Goal: Task Accomplishment & Management: Complete application form

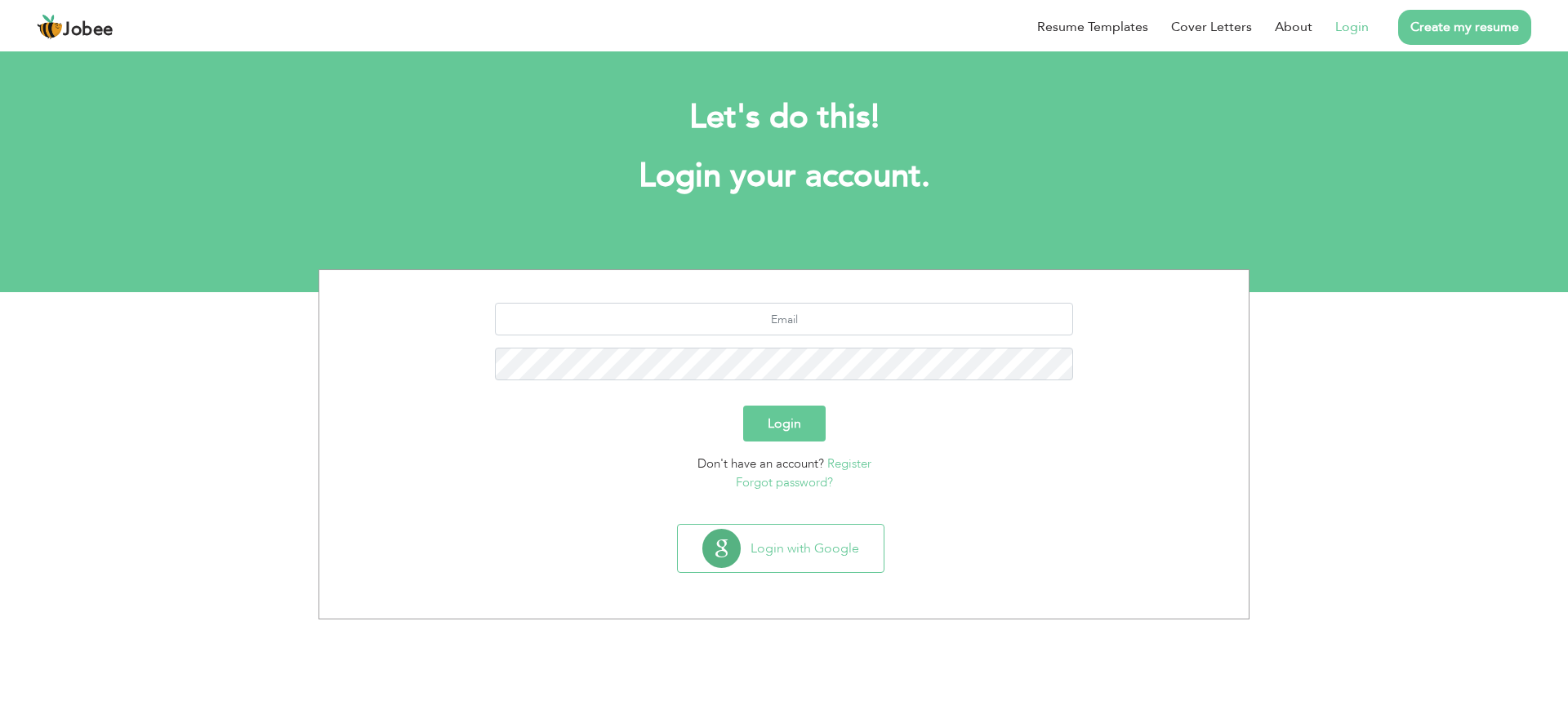
click at [1369, 28] on li "Create my resume" at bounding box center [1449, 26] width 162 height 43
click at [802, 316] on input "text" at bounding box center [784, 319] width 579 height 33
type input "ali.raza.buo65@gmail.com"
click at [774, 428] on button "Login" at bounding box center [784, 423] width 82 height 36
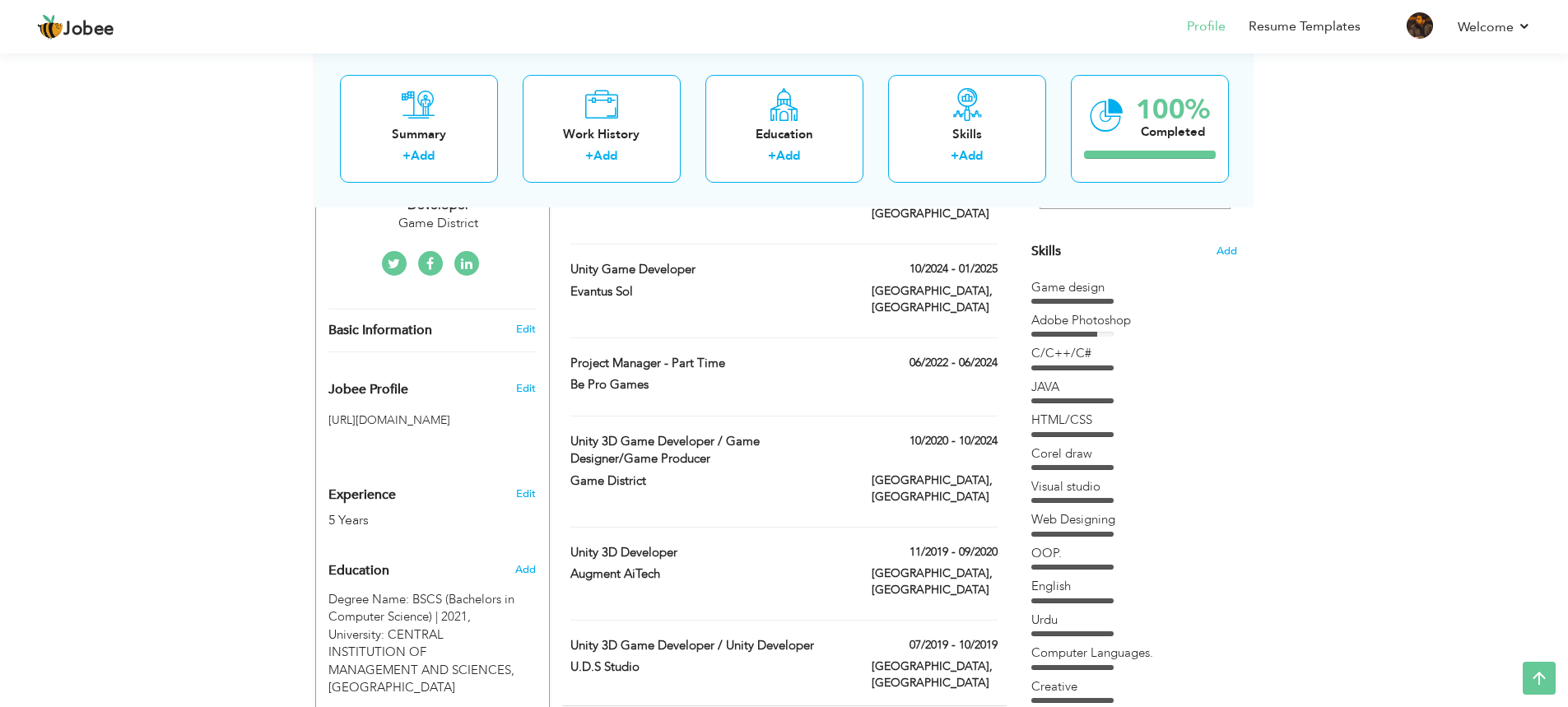
scroll to position [252, 0]
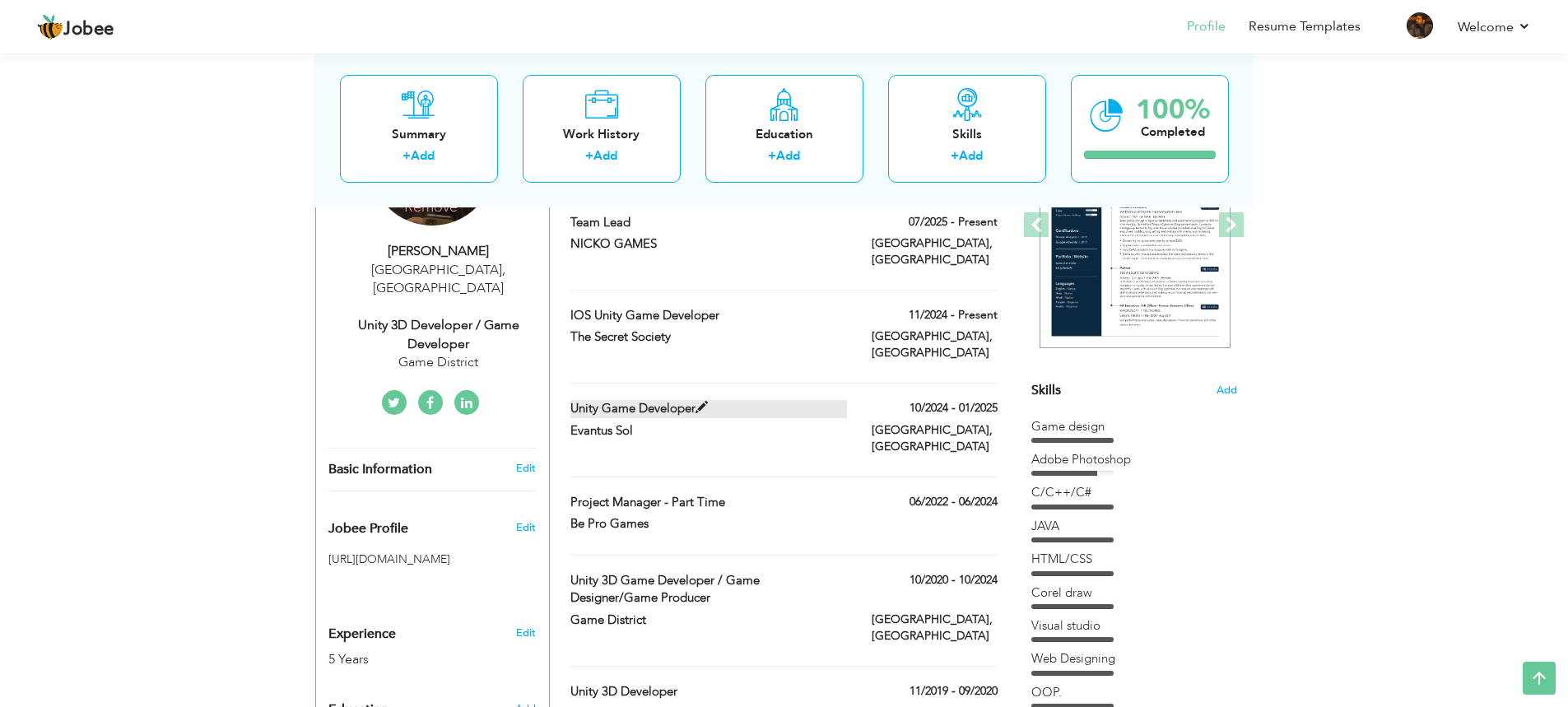
click at [703, 402] on span at bounding box center [701, 407] width 12 height 12
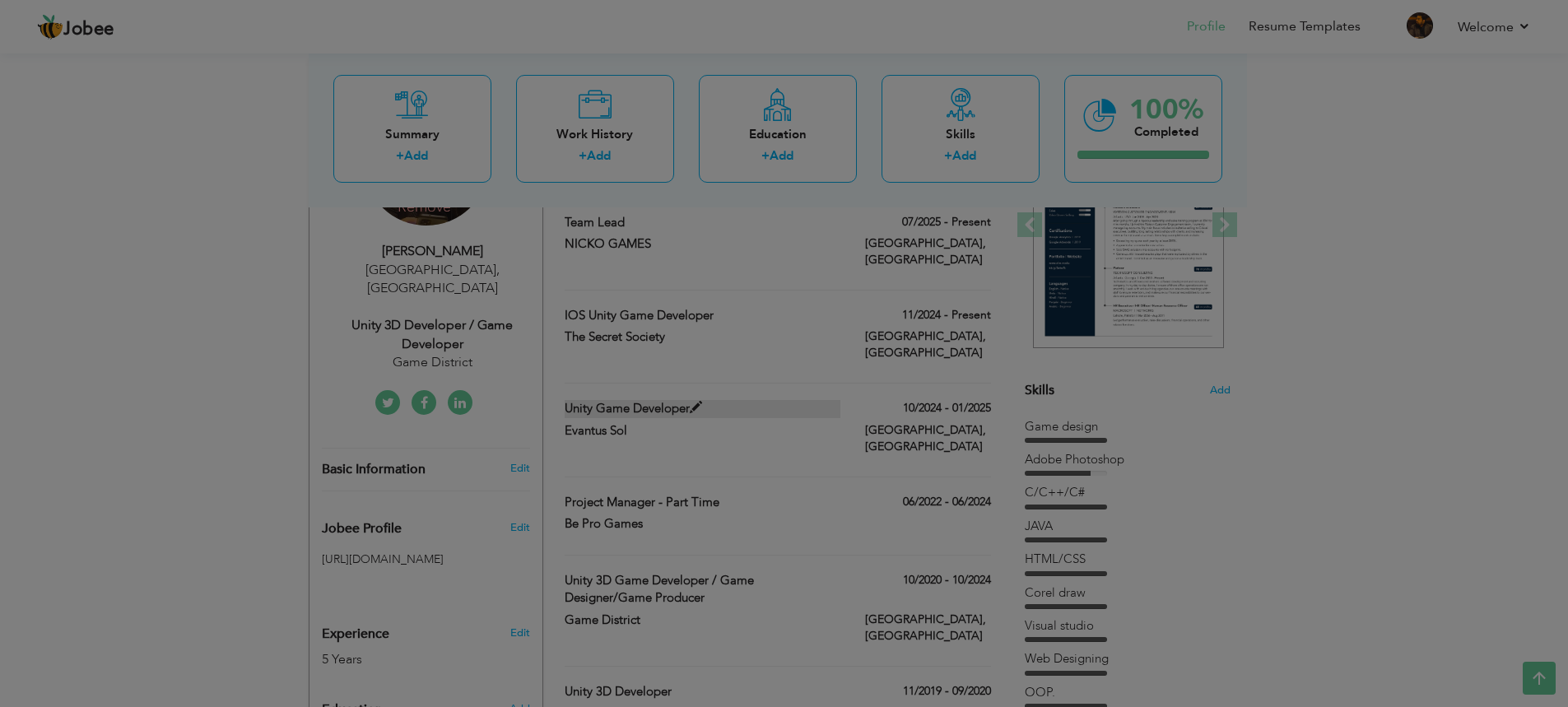
type input "Unity Game Developer"
type input "Evantus Sol"
type input "10/2024"
type input "01/2025"
type input "[GEOGRAPHIC_DATA]"
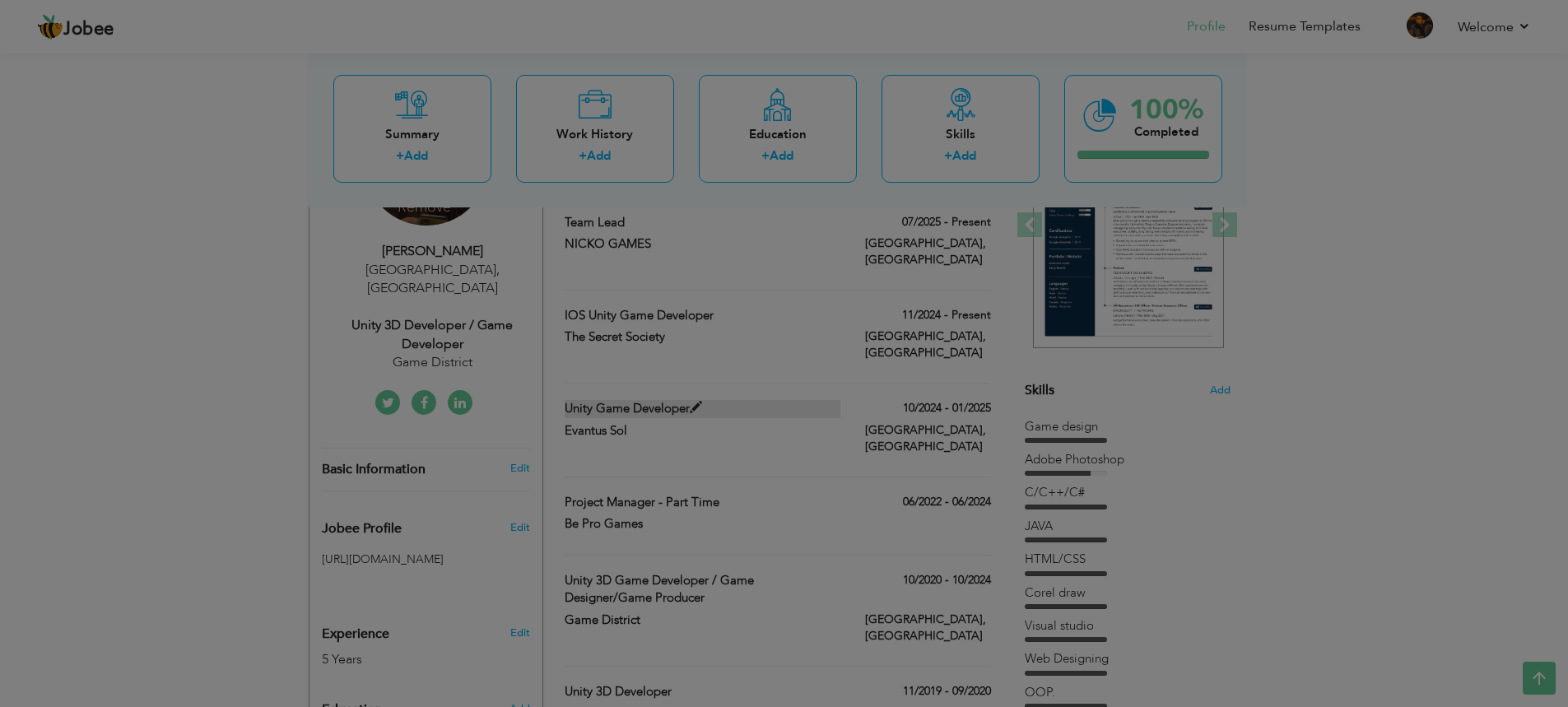
type input "[GEOGRAPHIC_DATA]"
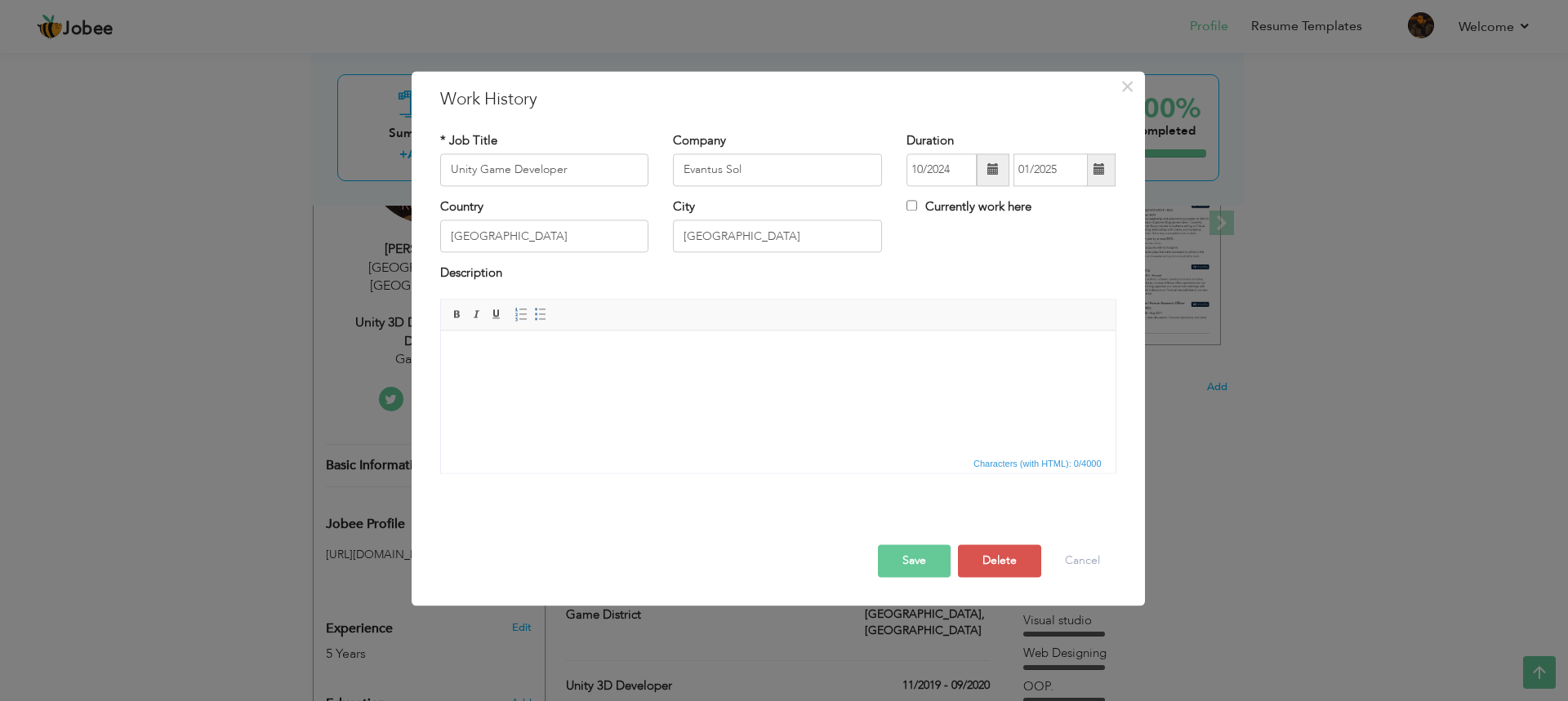
drag, startPoint x: 599, startPoint y: 145, endPoint x: 588, endPoint y: 149, distance: 11.7
click at [588, 149] on div "* Job Title Unity Game Developer" at bounding box center [544, 159] width 209 height 54
drag, startPoint x: 589, startPoint y: 180, endPoint x: -158, endPoint y: 127, distance: 748.9
click at [0, 127] on html "Jobee Profile Resume Templates Resume Templates Cover Letters About My Resume W…" at bounding box center [784, 100] width 1568 height 701
type input "g"
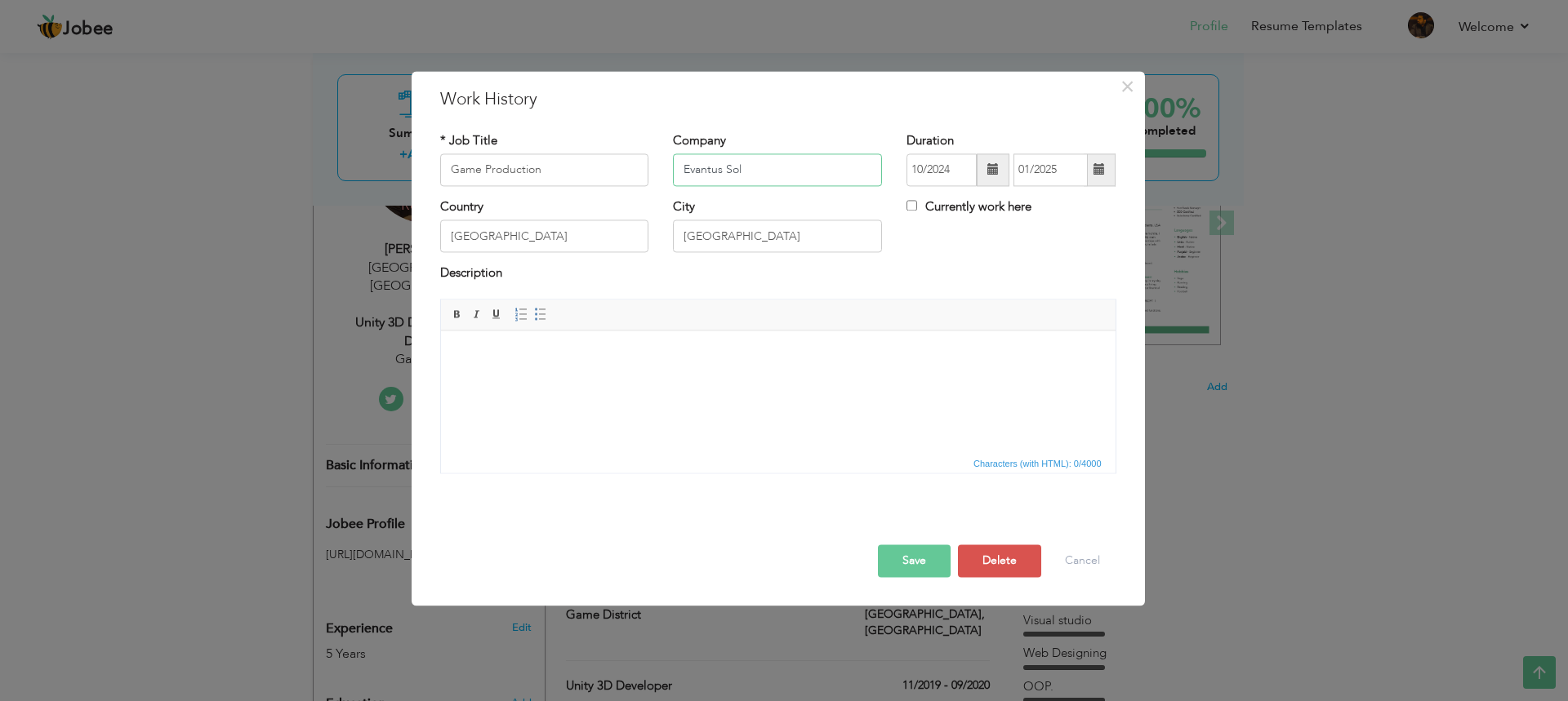
drag, startPoint x: 802, startPoint y: 171, endPoint x: 363, endPoint y: 181, distance: 439.1
click at [363, 181] on div "× Work History * Job Title Game Production Company Evantus Sol Duration" at bounding box center [784, 350] width 1568 height 701
click at [920, 552] on button "Save" at bounding box center [914, 561] width 73 height 33
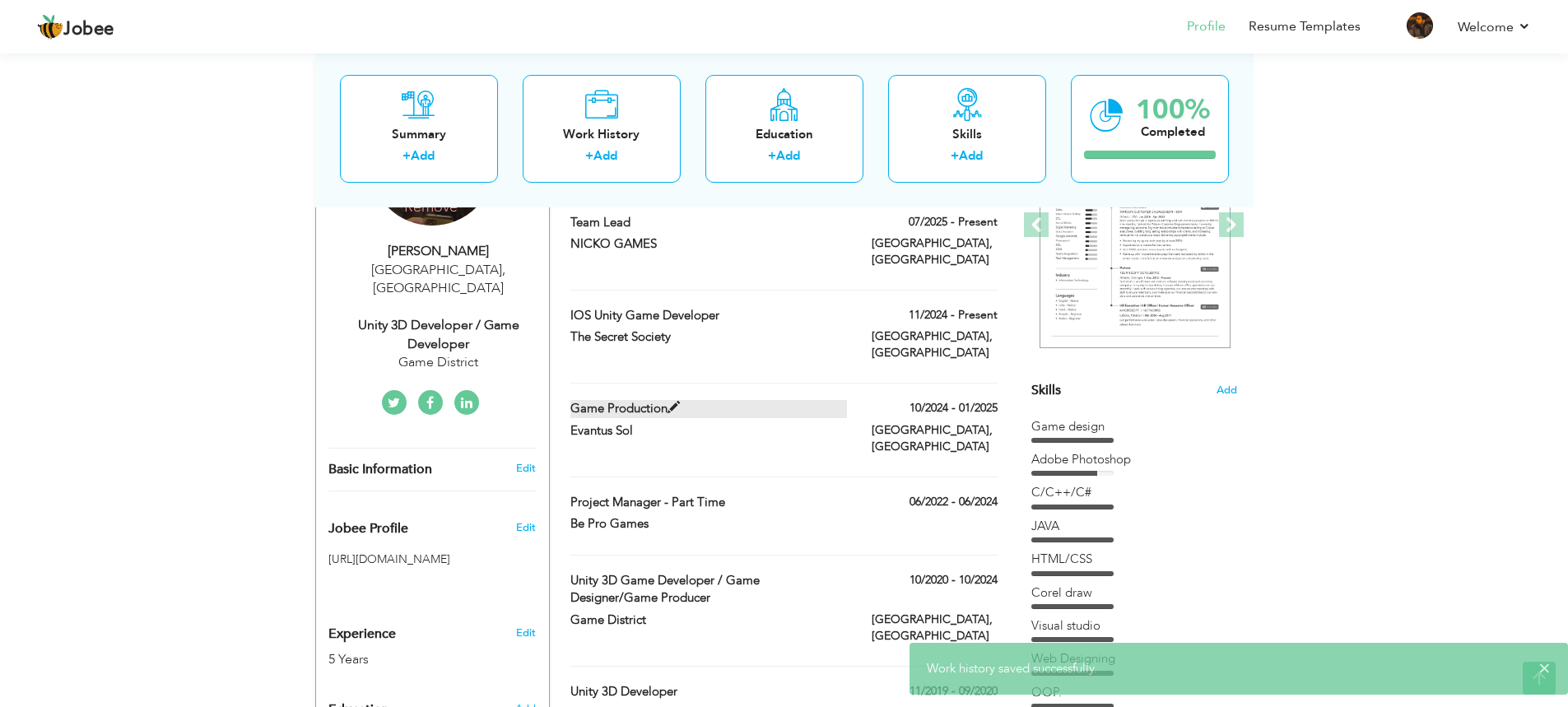
click at [653, 400] on label "Game Production" at bounding box center [708, 408] width 277 height 17
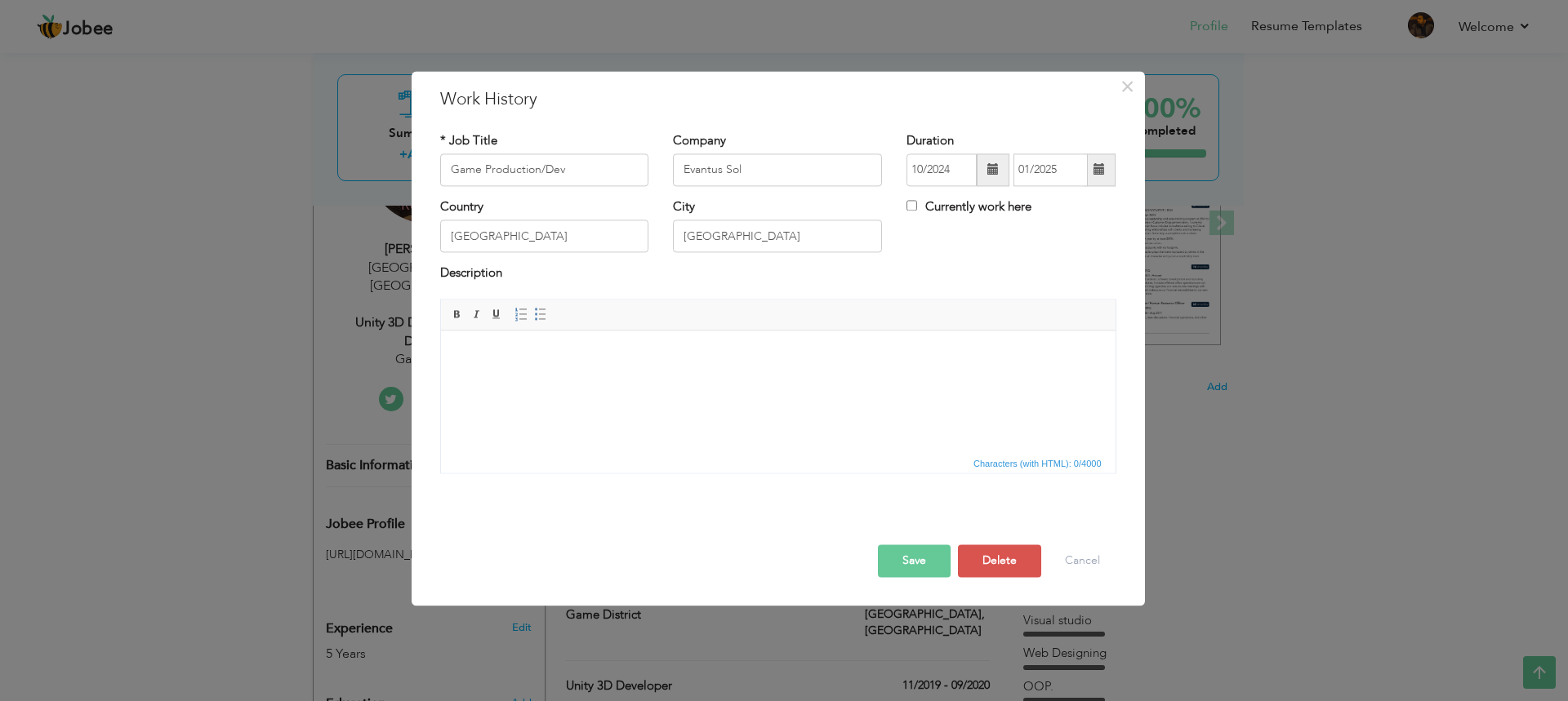
click at [906, 557] on button "Save" at bounding box center [914, 561] width 73 height 33
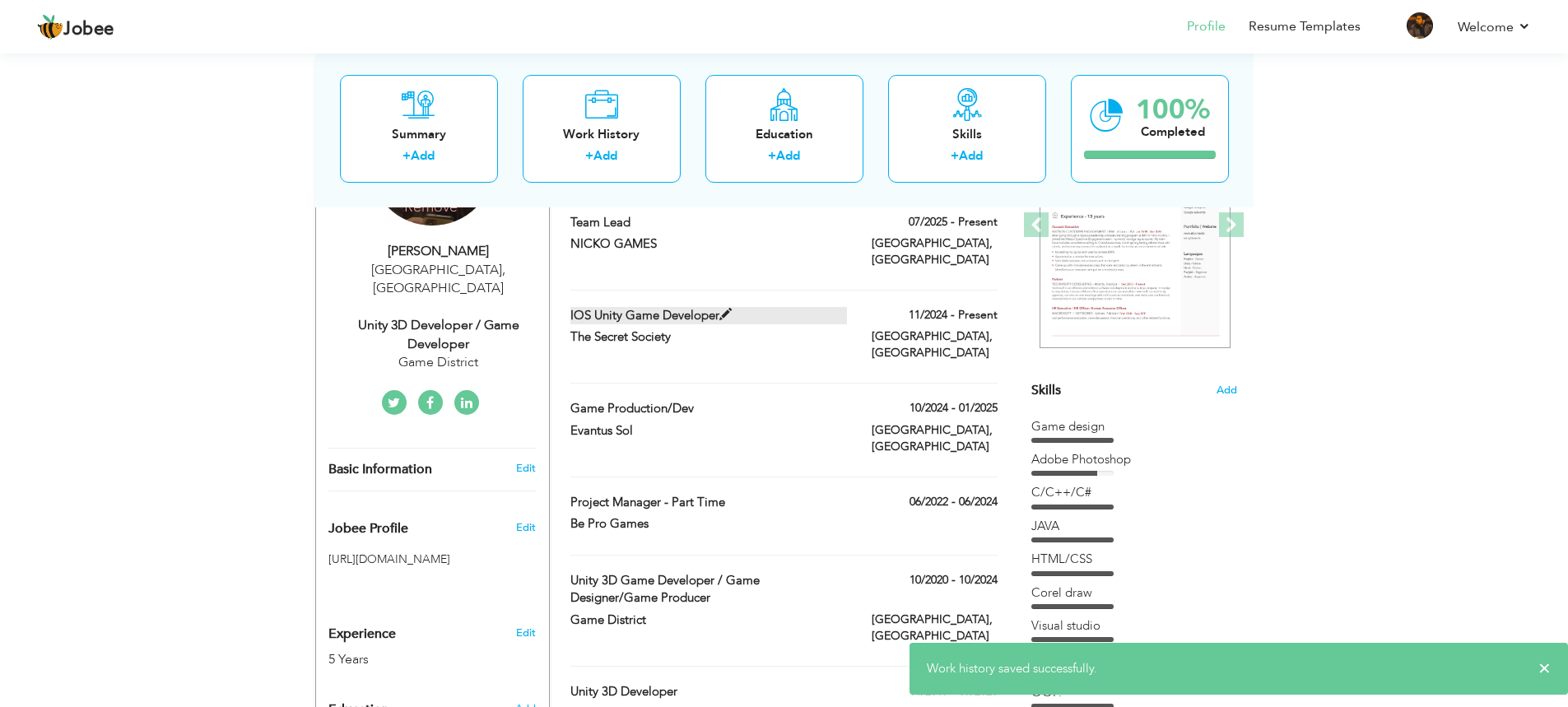
click at [704, 307] on label "IOS Unity Game Developer" at bounding box center [708, 315] width 277 height 17
type input "IOS Unity Game Developer"
type input "The Secret Society"
type input "11/2024"
checkbox input "true"
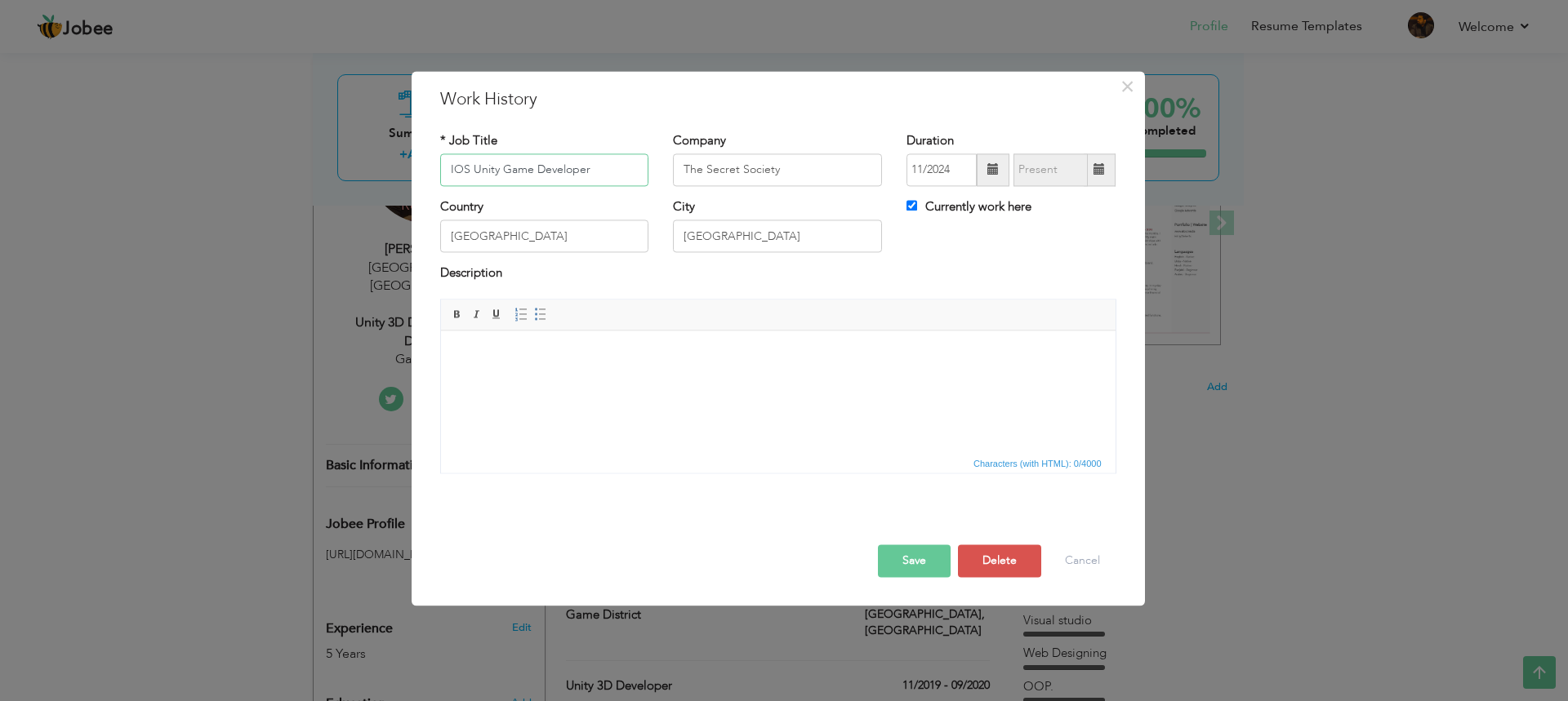
drag, startPoint x: 605, startPoint y: 159, endPoint x: 132, endPoint y: 180, distance: 473.5
click at [132, 180] on div "× Work History * Job Title IOS Unity Game Developer Company The Secret Society …" at bounding box center [784, 350] width 1568 height 701
paste input "Game Production/Dev"
click at [917, 563] on button "Save" at bounding box center [914, 561] width 73 height 33
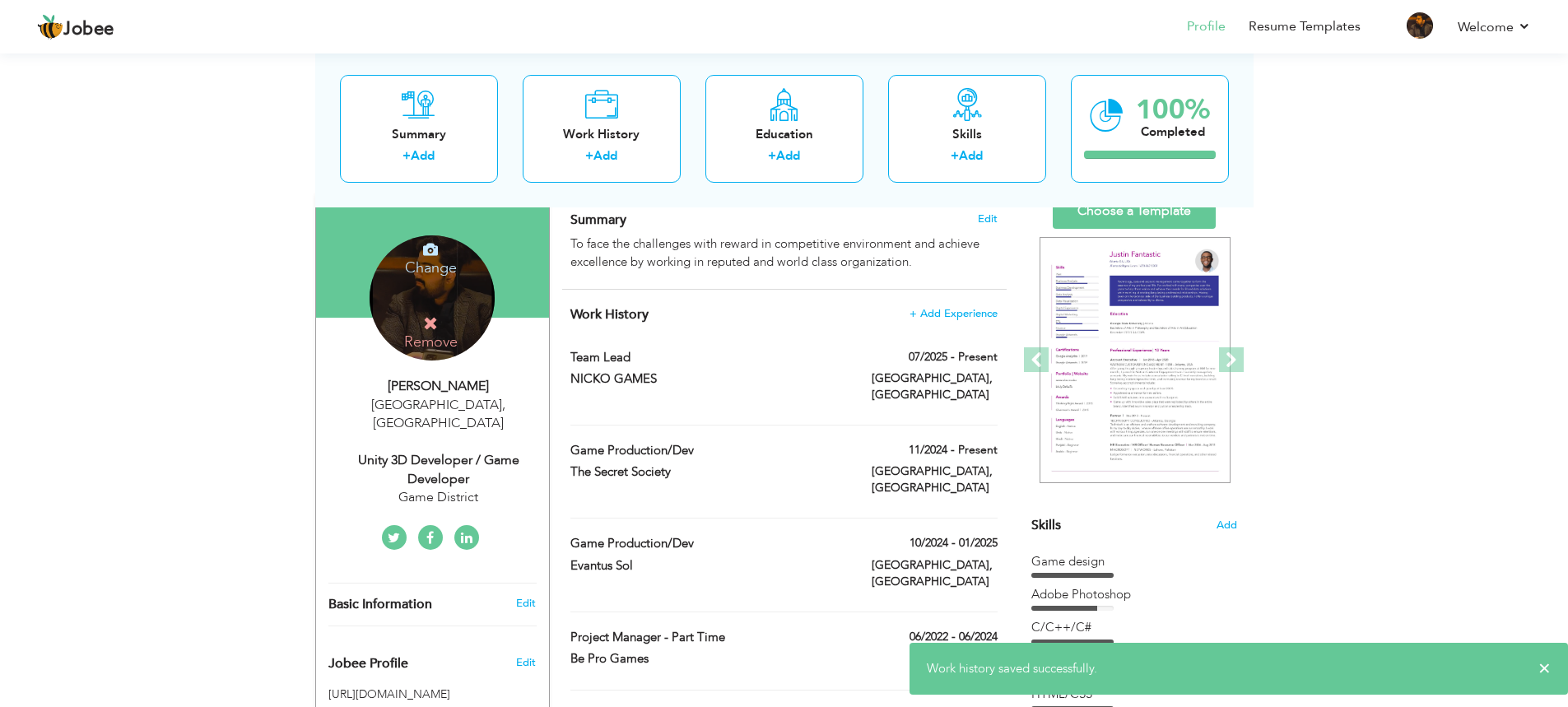
scroll to position [87, 0]
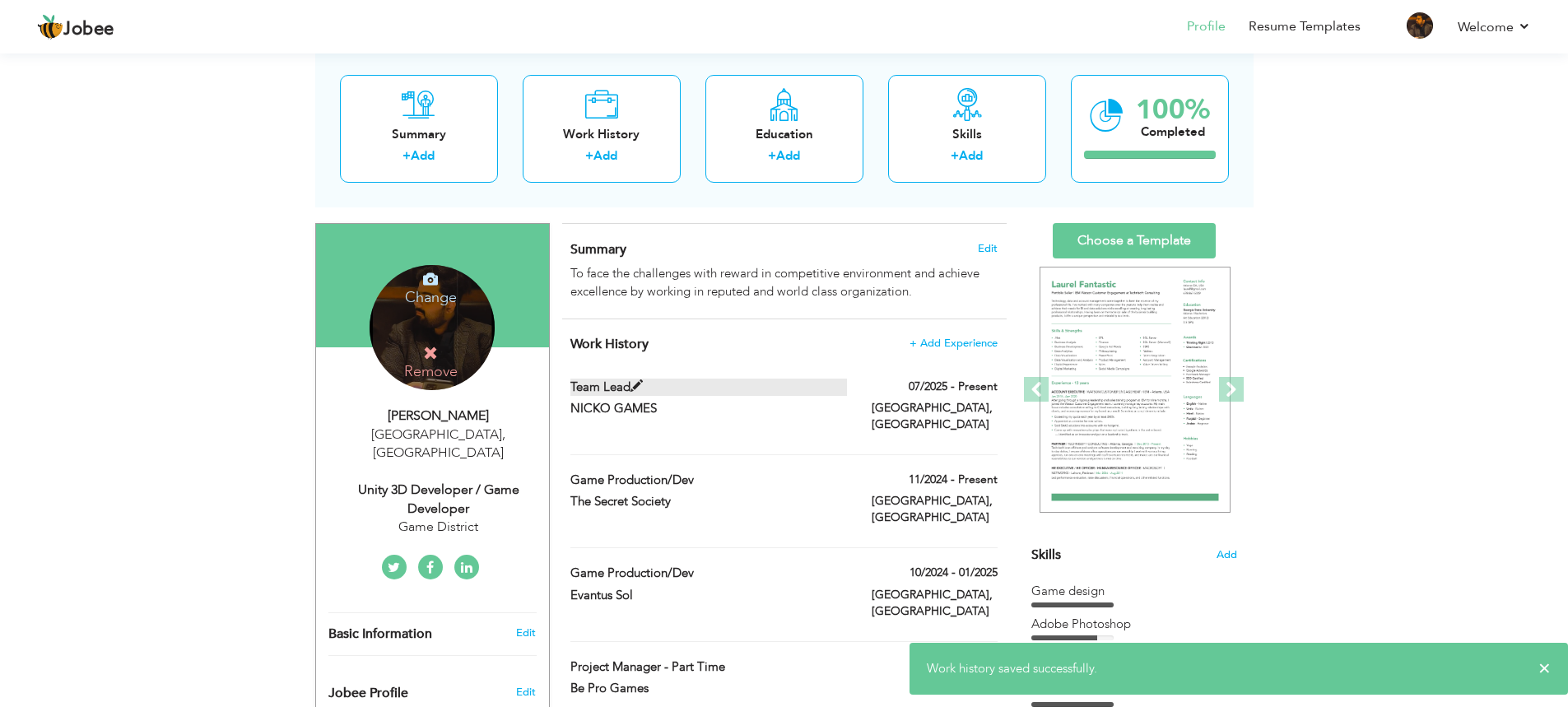
click at [625, 390] on label "Team Lead" at bounding box center [708, 387] width 277 height 17
type input "Team Lead"
type input "NICKO GAMES"
type input "07/2025"
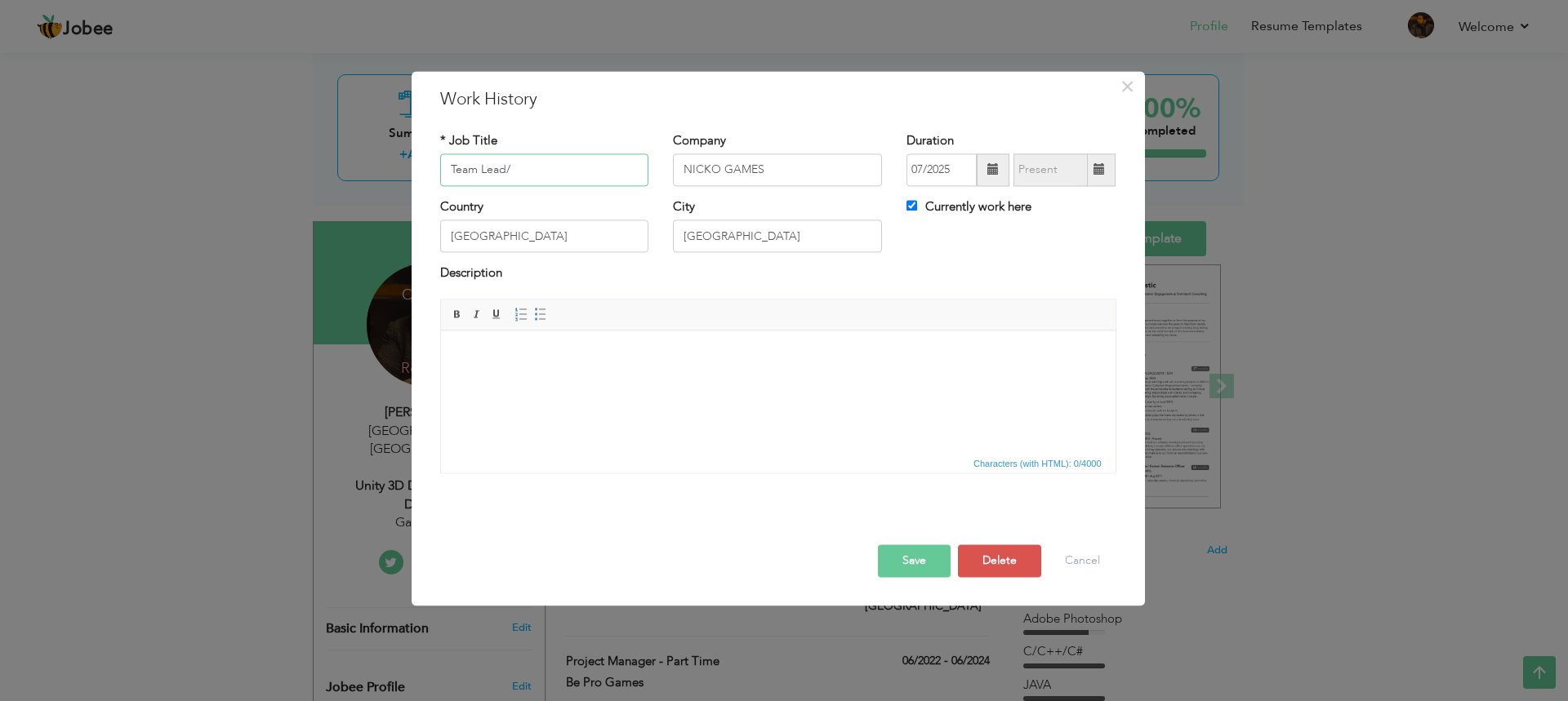
paste input "Game Production/Dev"
type input "Team Lead/Game Production/Dev"
click at [907, 567] on button "Save" at bounding box center [914, 561] width 73 height 33
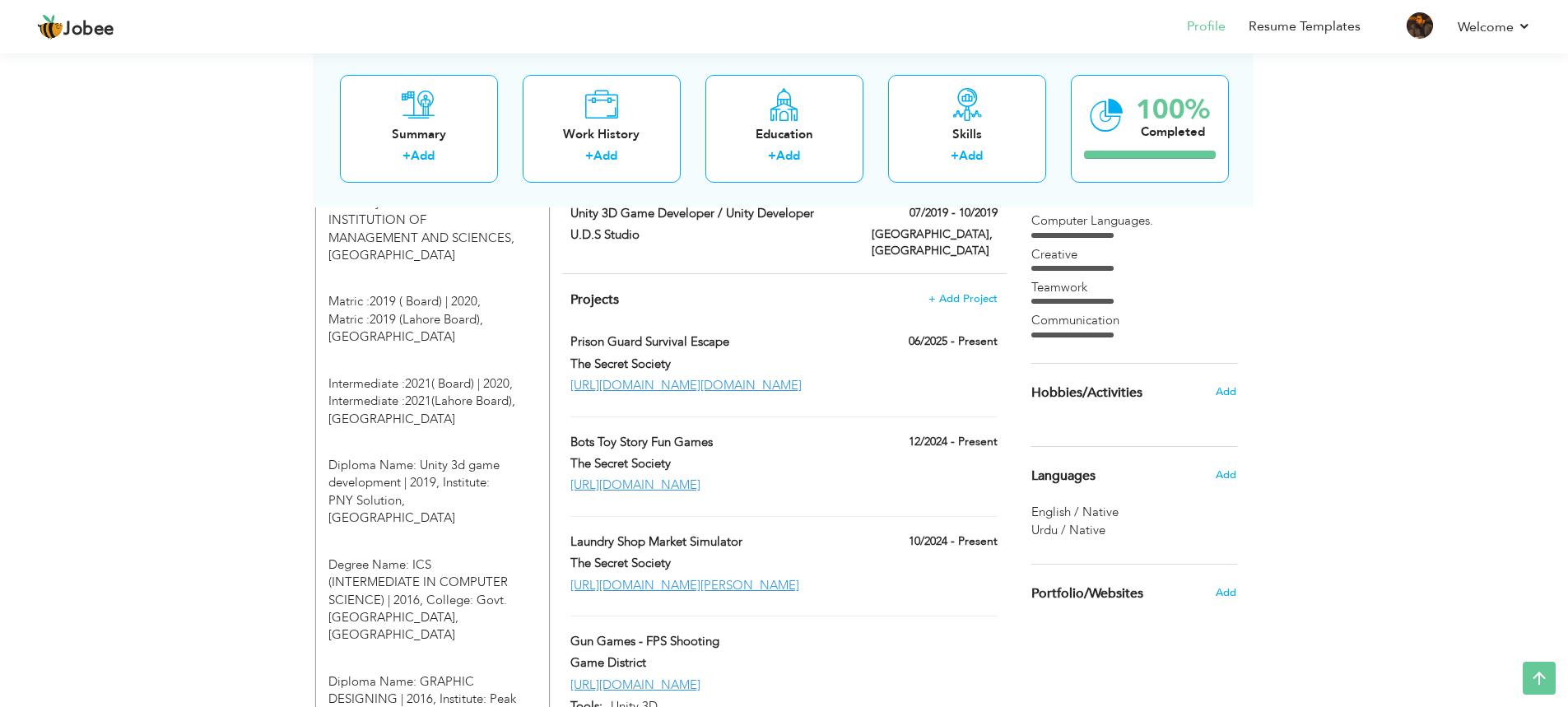
scroll to position [1235, 0]
